Goal: Navigation & Orientation: Go to known website

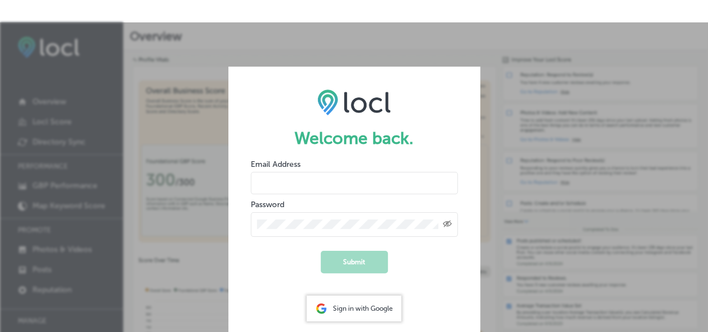
click at [356, 296] on div "Sign in with Google" at bounding box center [354, 309] width 95 height 26
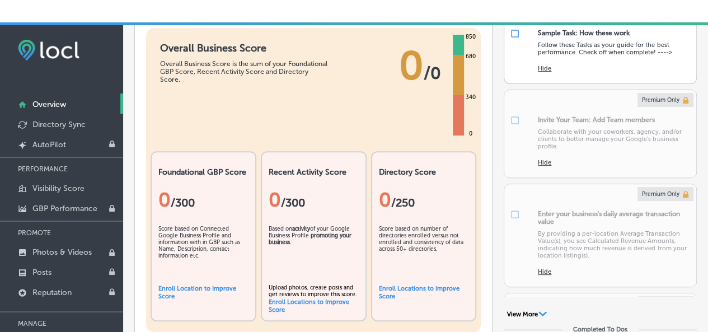
scroll to position [168, 0]
